Goal: Information Seeking & Learning: Learn about a topic

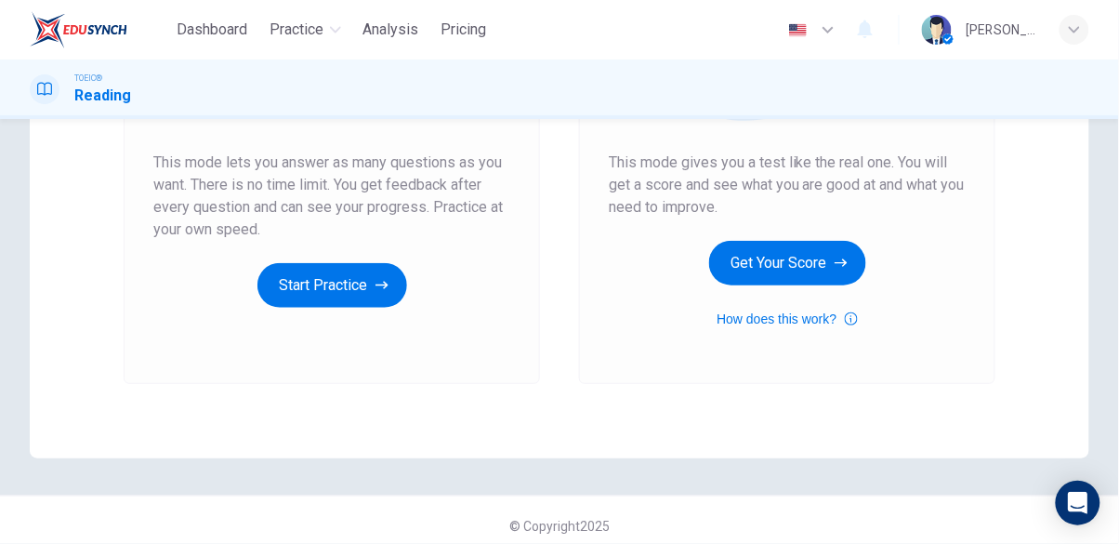
scroll to position [355, 0]
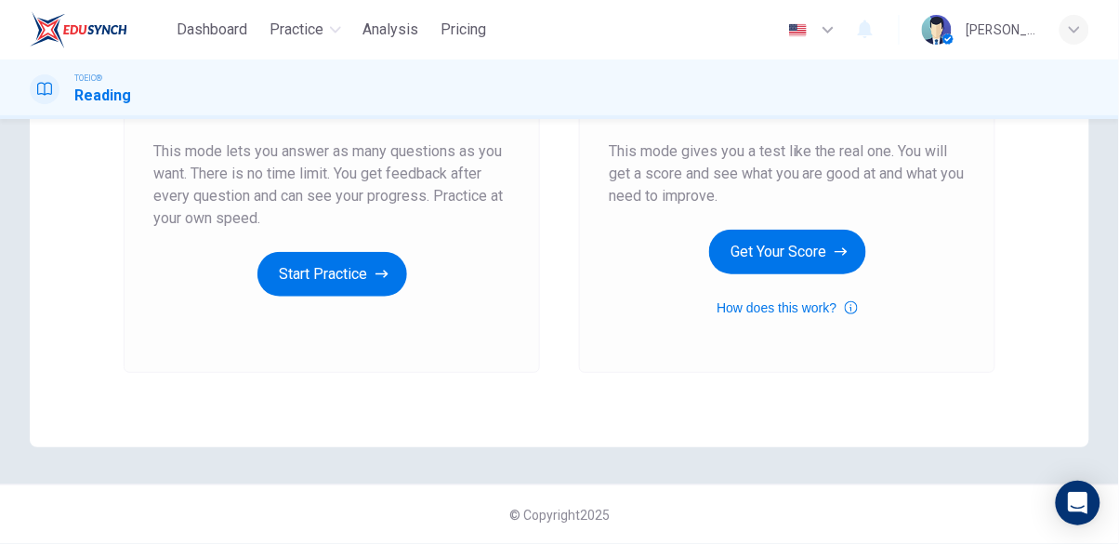
click at [314, 268] on button "Start Practice" at bounding box center [332, 274] width 150 height 45
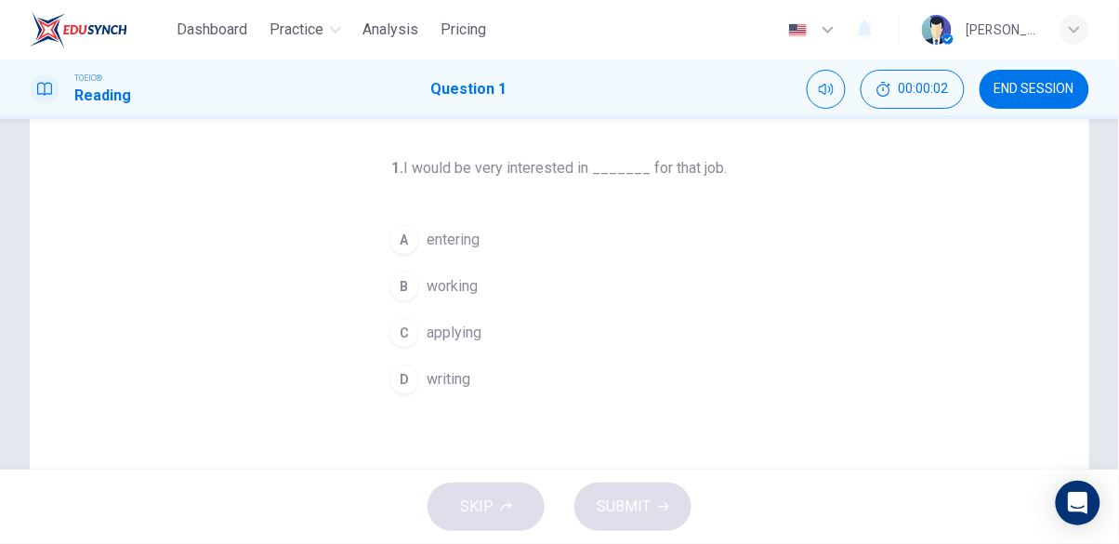
scroll to position [75, 0]
click at [482, 325] on button "C applying" at bounding box center [559, 331] width 357 height 46
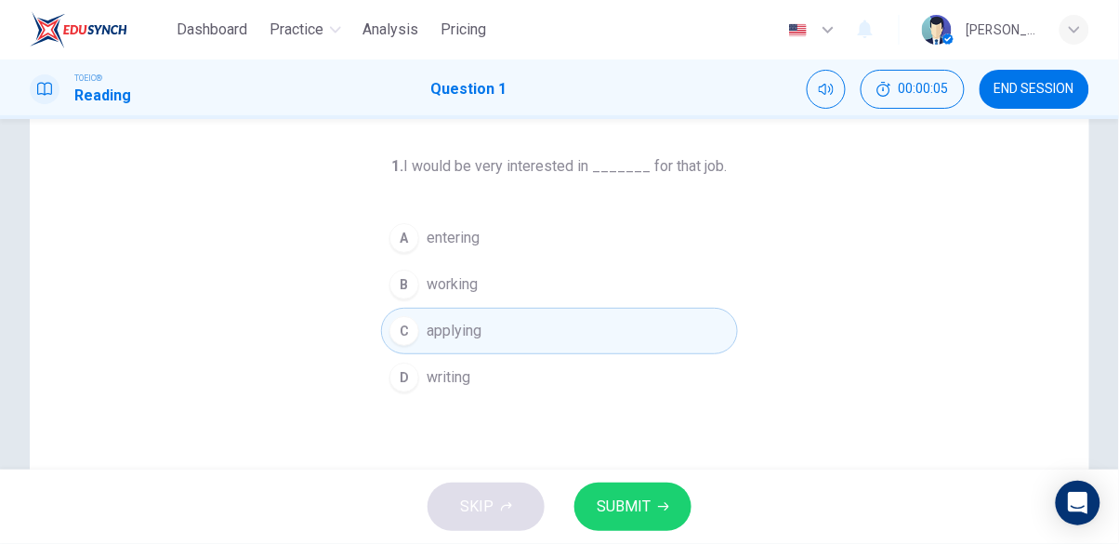
click at [611, 496] on span "SUBMIT" at bounding box center [624, 506] width 54 height 26
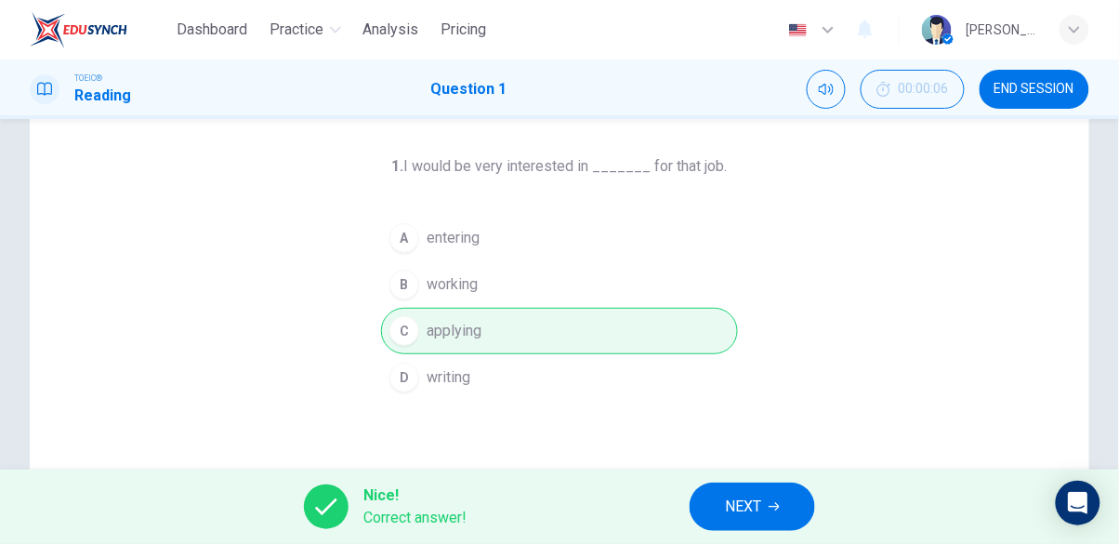
click at [750, 520] on button "NEXT" at bounding box center [751, 506] width 125 height 48
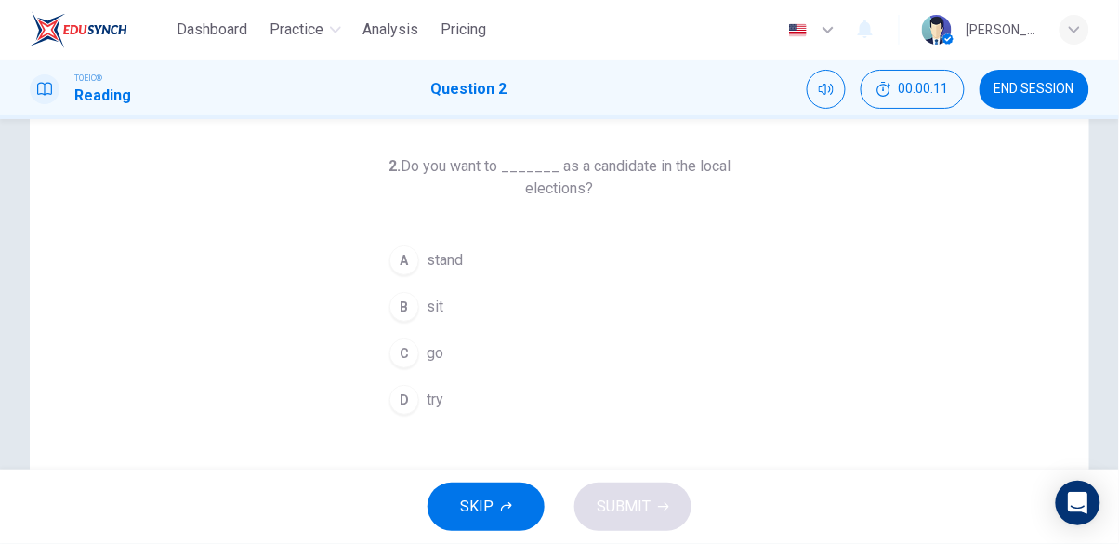
click at [534, 244] on button "A stand" at bounding box center [559, 260] width 357 height 46
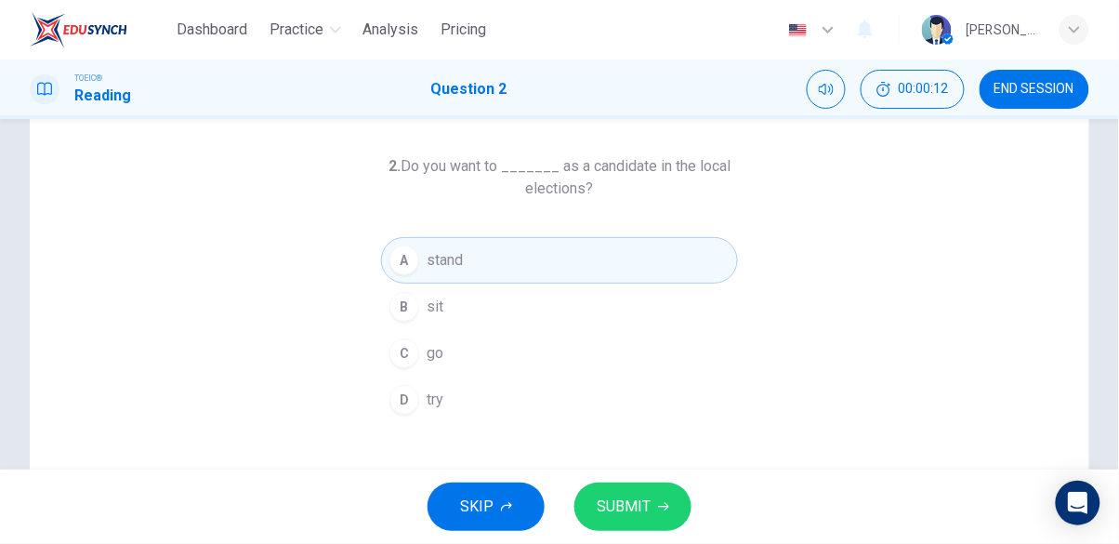
click at [600, 493] on span "SUBMIT" at bounding box center [624, 506] width 54 height 26
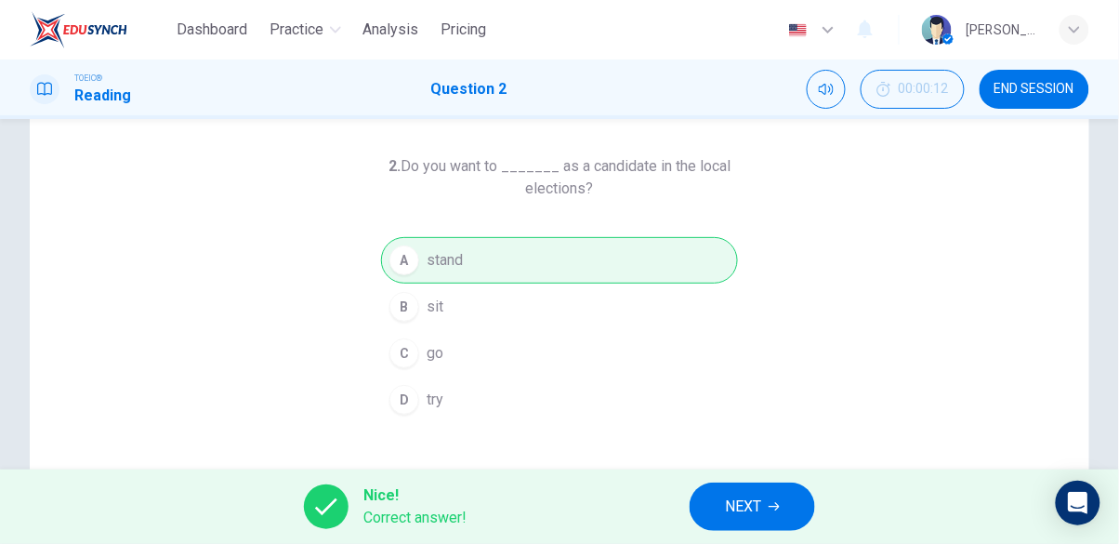
click at [749, 505] on span "NEXT" at bounding box center [743, 506] width 36 height 26
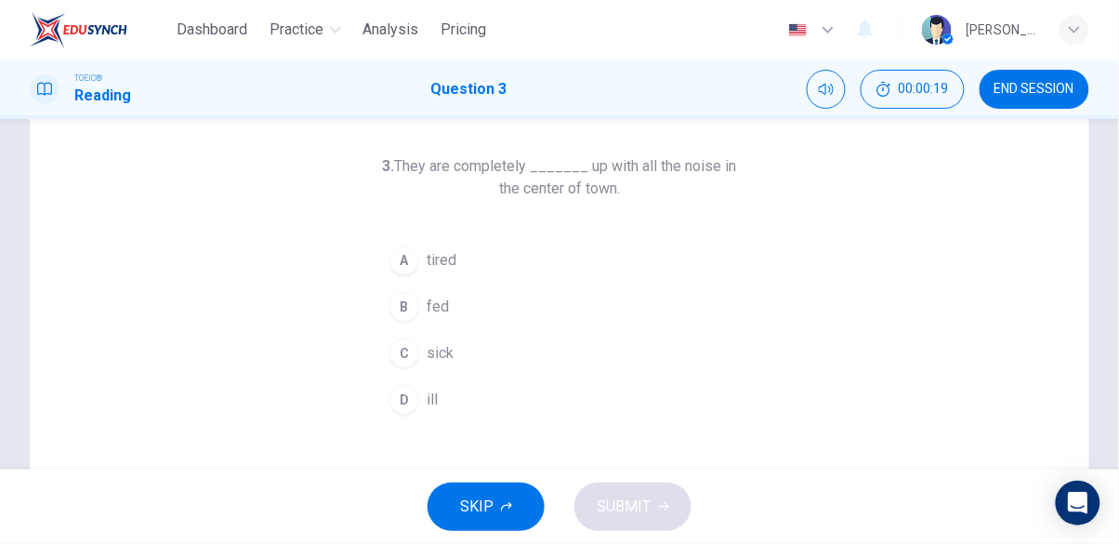
click at [483, 259] on button "A tired" at bounding box center [559, 260] width 357 height 46
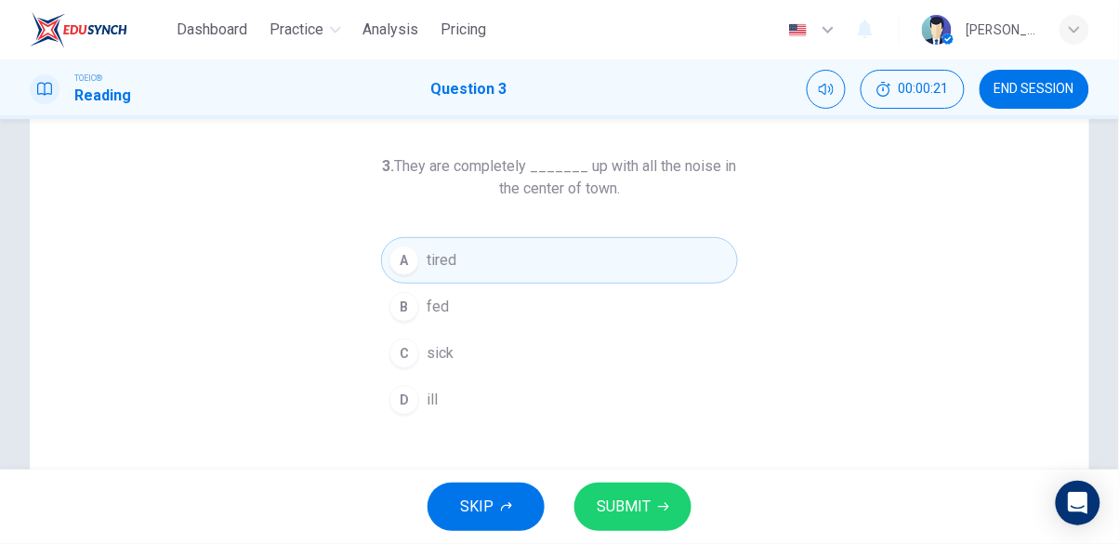
click at [618, 493] on span "SUBMIT" at bounding box center [624, 506] width 54 height 26
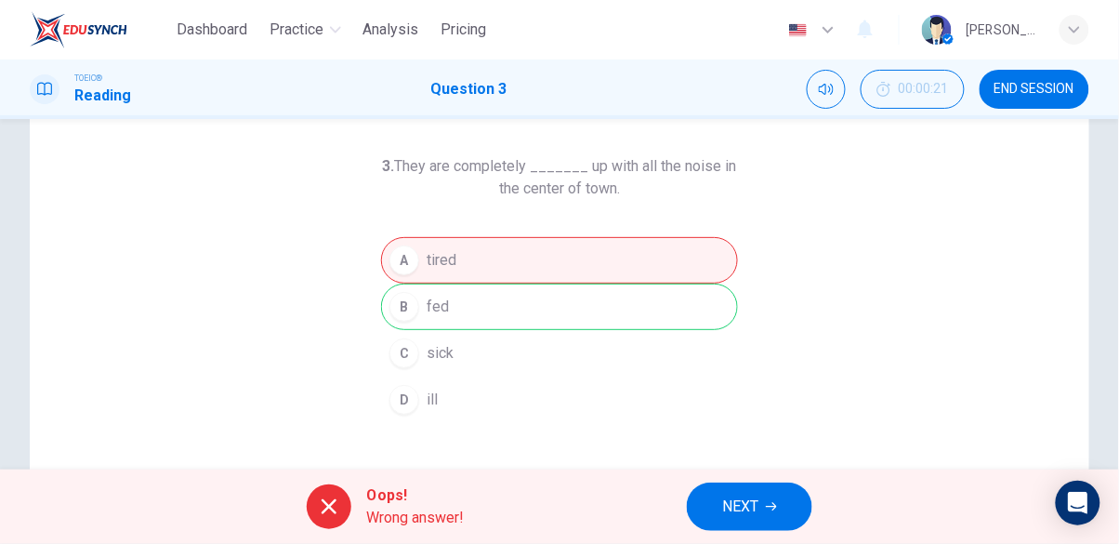
click at [750, 486] on button "NEXT" at bounding box center [749, 506] width 125 height 48
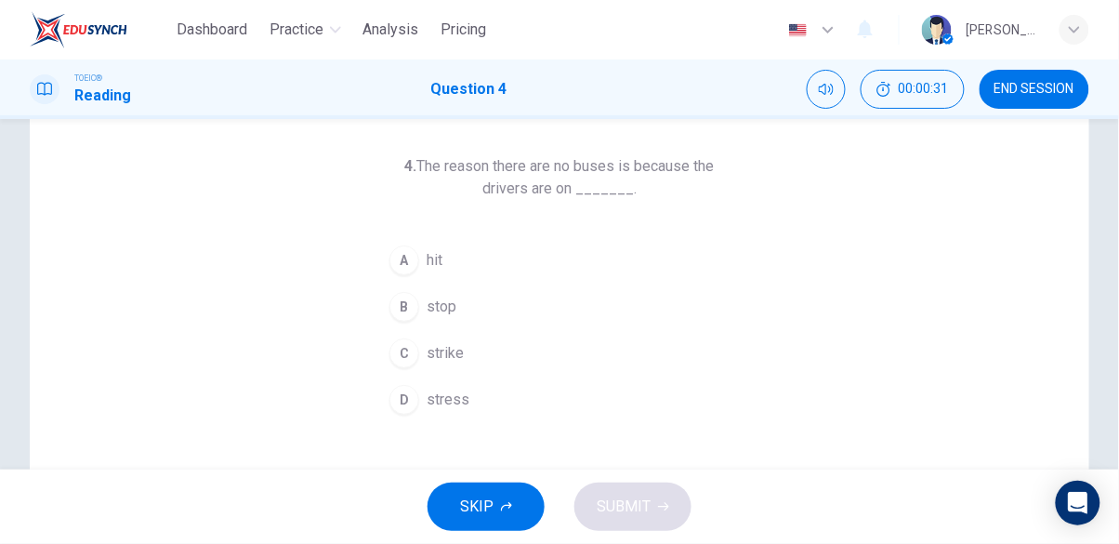
click at [496, 339] on button "C strike" at bounding box center [559, 353] width 357 height 46
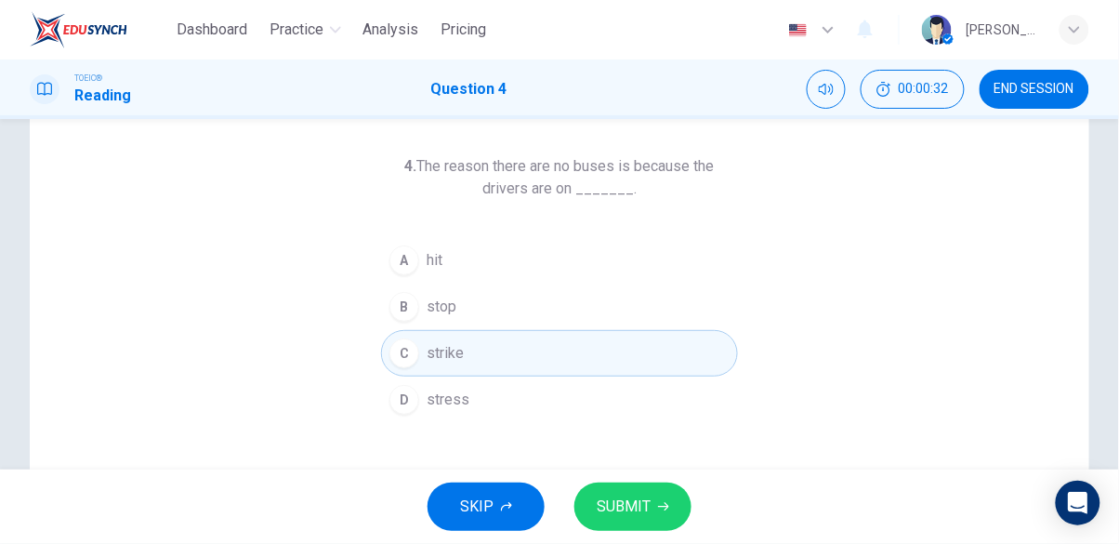
click at [636, 514] on span "SUBMIT" at bounding box center [624, 506] width 54 height 26
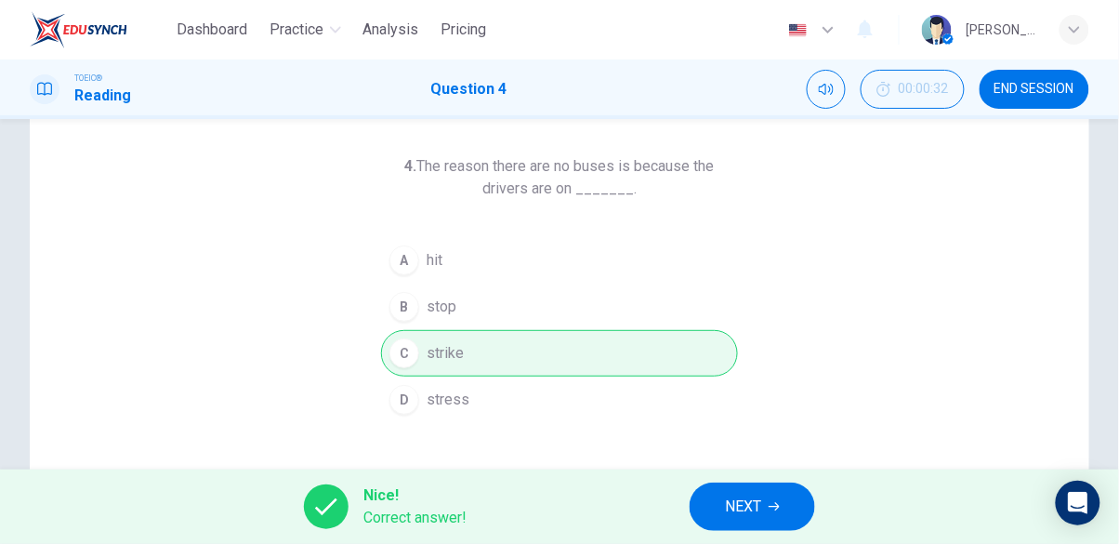
click at [1116, 424] on div "4. The reason there are no buses is because the drivers are on _______. A hit B…" at bounding box center [559, 404] width 1119 height 646
click at [740, 517] on span "NEXT" at bounding box center [743, 506] width 36 height 26
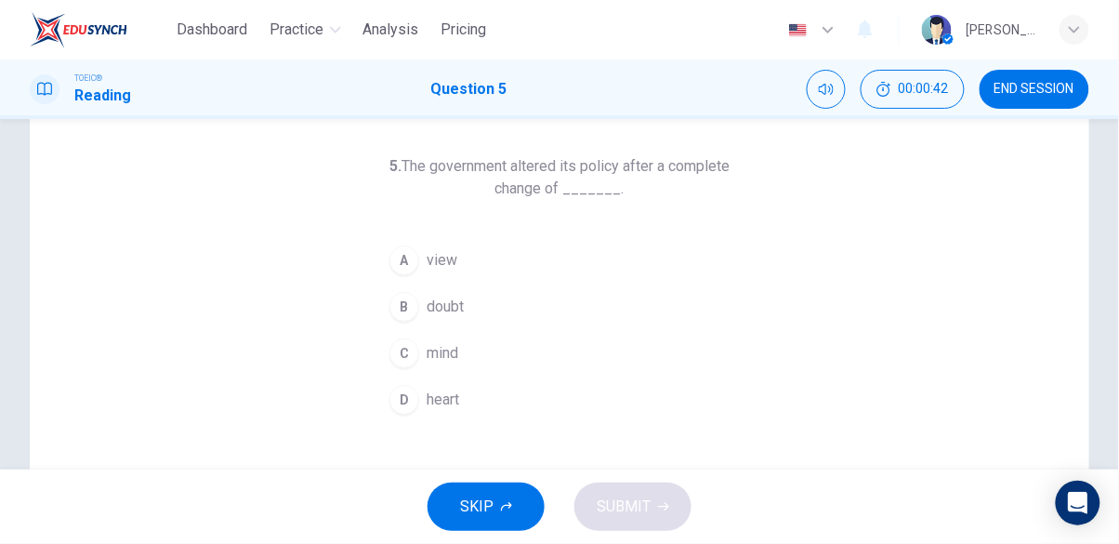
click at [440, 267] on span "view" at bounding box center [441, 260] width 31 height 22
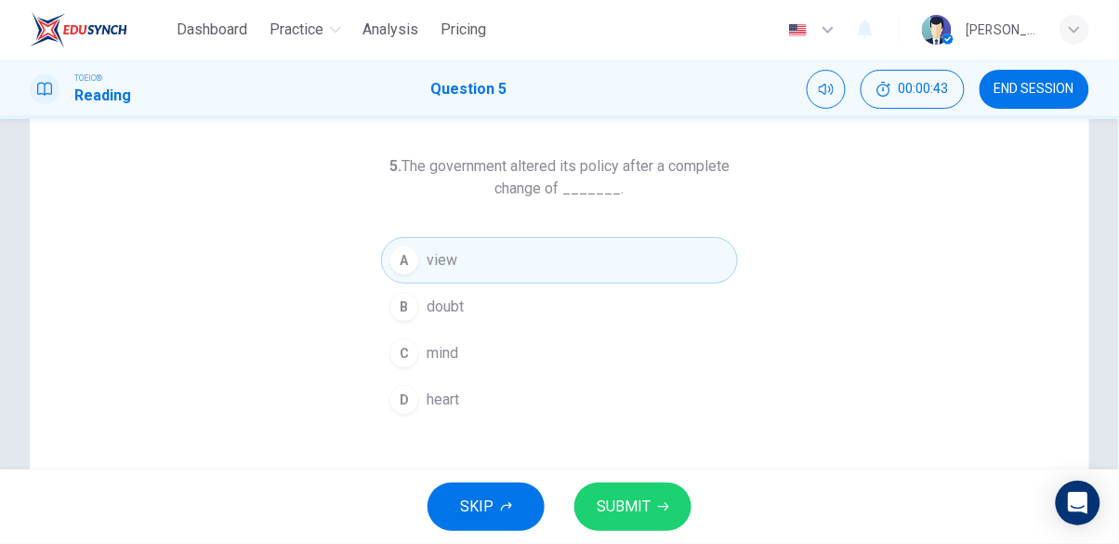
click at [486, 492] on button "SKIP" at bounding box center [485, 506] width 117 height 48
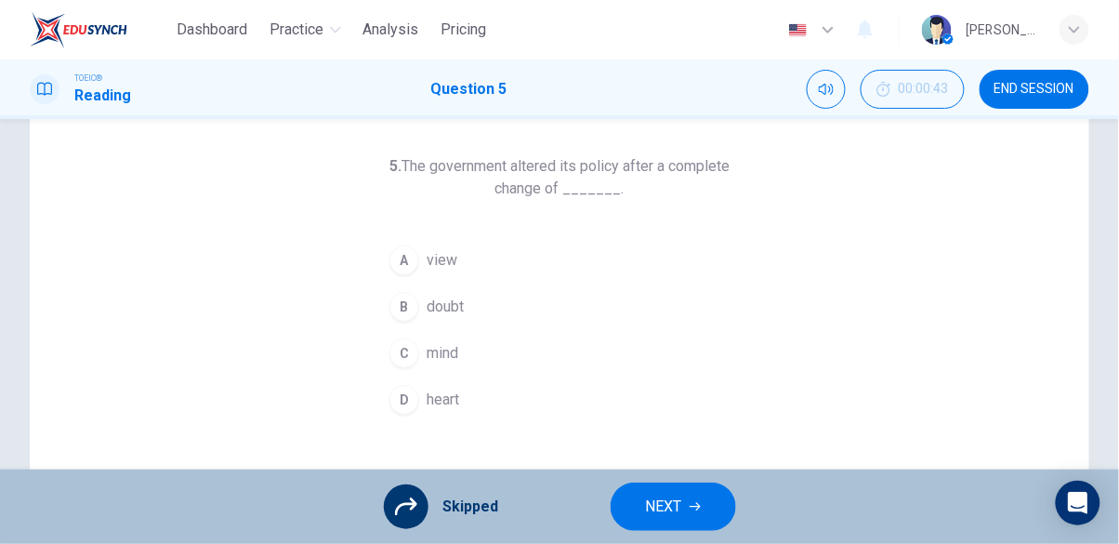
click at [420, 509] on div at bounding box center [406, 506] width 45 height 45
click at [398, 501] on icon at bounding box center [406, 506] width 22 height 22
click at [429, 265] on div "A view B doubt C mind D heart" at bounding box center [559, 330] width 357 height 186
click at [657, 496] on span "NEXT" at bounding box center [664, 506] width 36 height 26
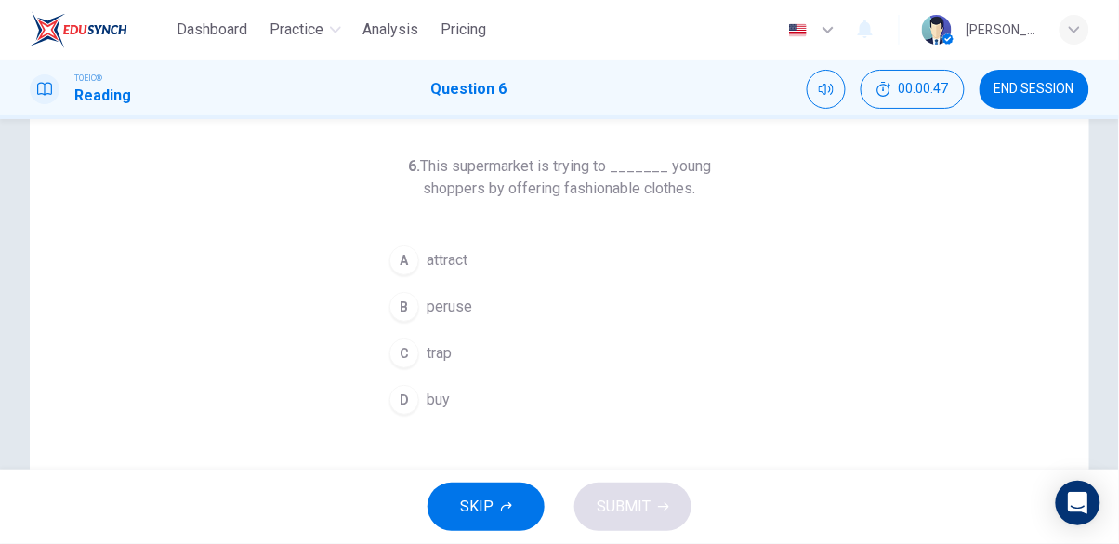
click at [444, 257] on span "attract" at bounding box center [446, 260] width 41 height 22
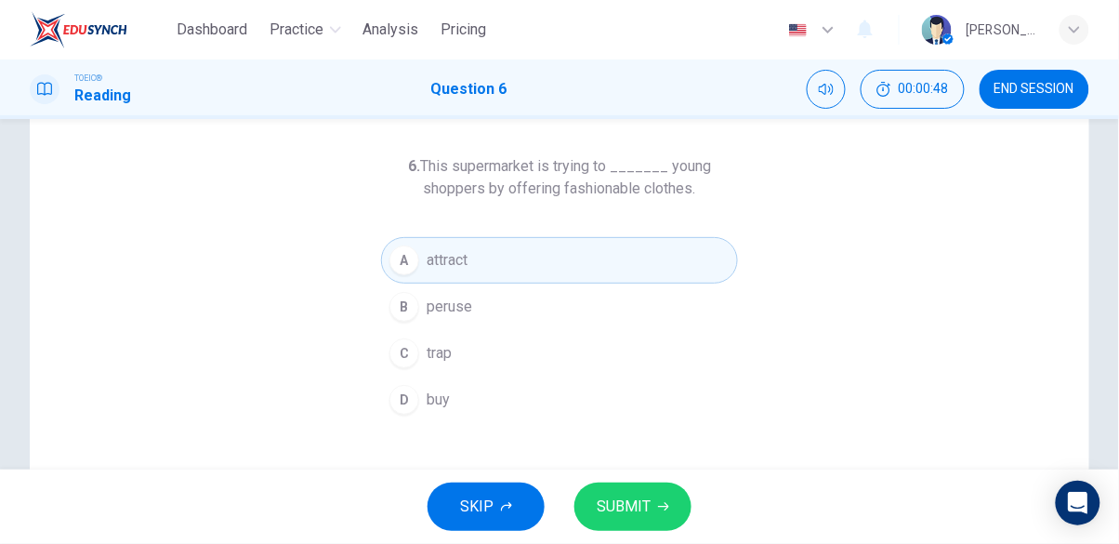
click at [610, 496] on span "SUBMIT" at bounding box center [624, 506] width 54 height 26
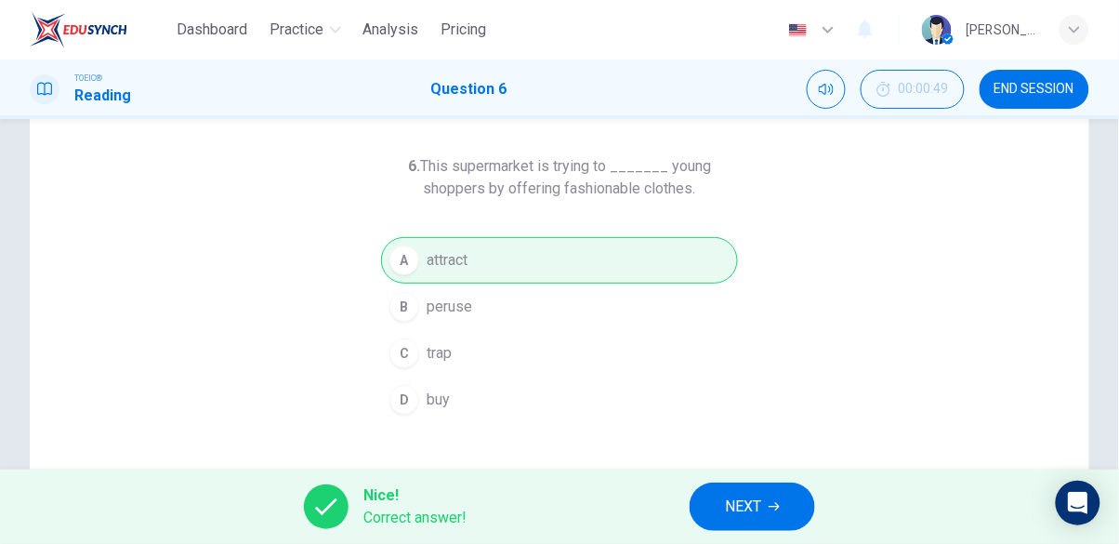
click at [747, 503] on span "NEXT" at bounding box center [743, 506] width 36 height 26
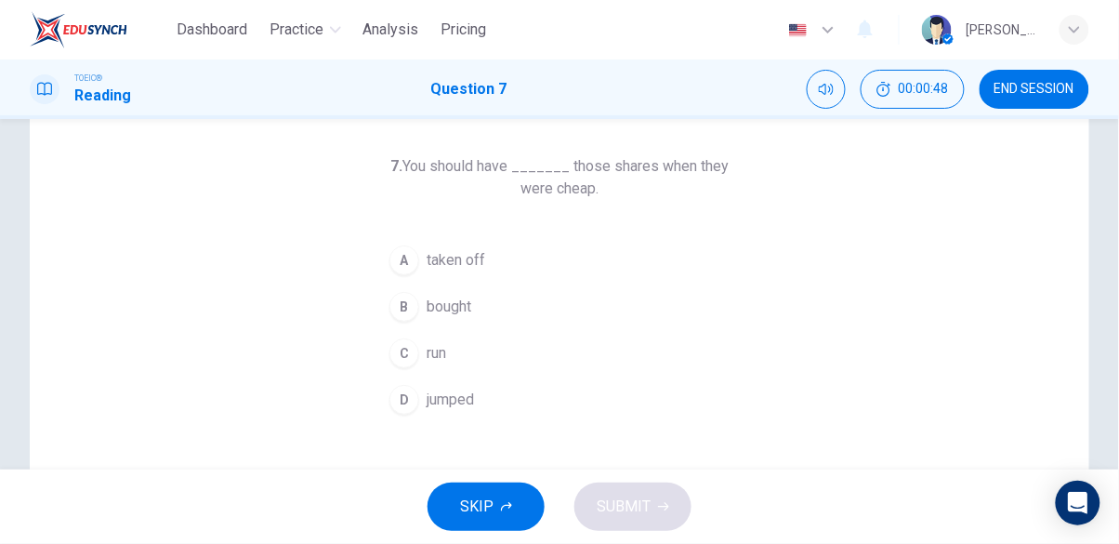
click at [1025, 84] on span "END SESSION" at bounding box center [1034, 89] width 80 height 15
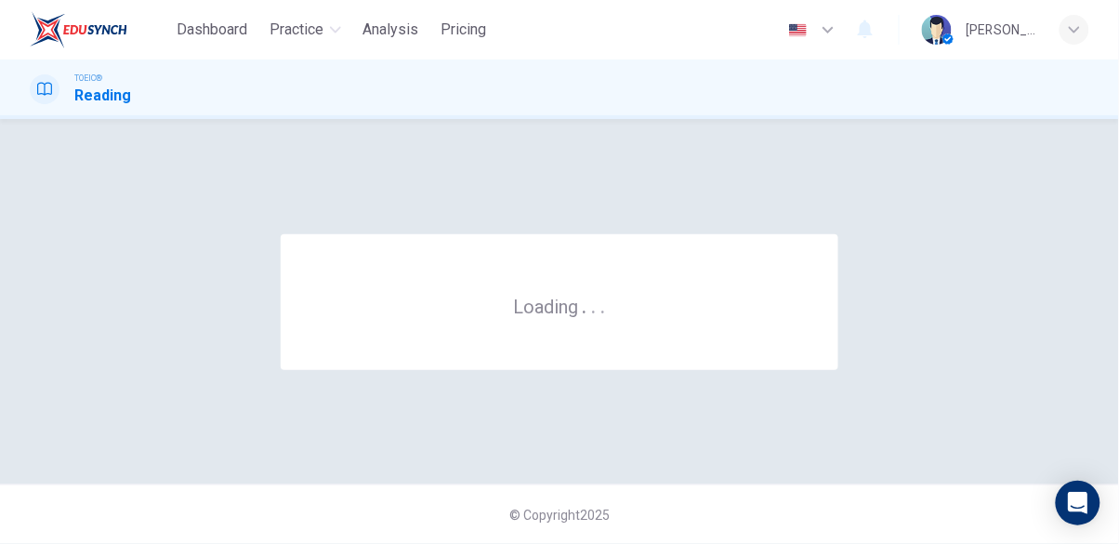
scroll to position [0, 0]
